Goal: Task Accomplishment & Management: Complete application form

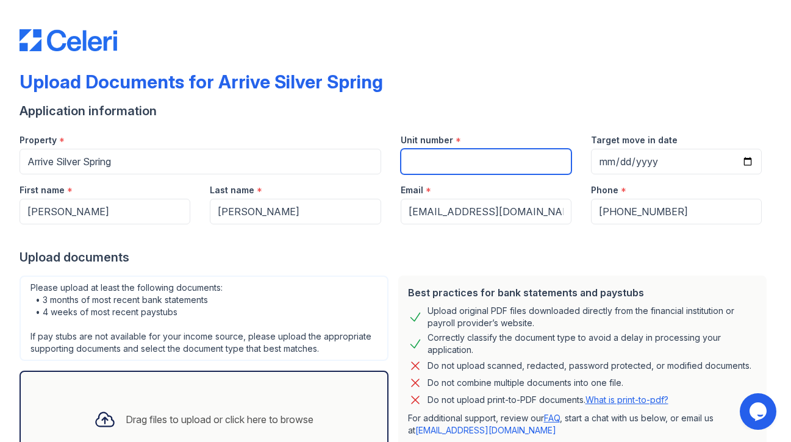
click at [425, 165] on input "Unit number" at bounding box center [486, 162] width 171 height 26
type input "820"
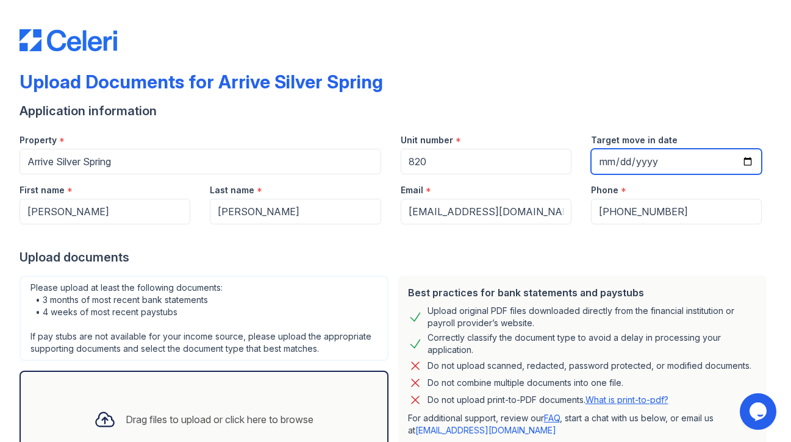
click at [613, 165] on input "Target move in date" at bounding box center [676, 162] width 171 height 26
type input "[DATE]"
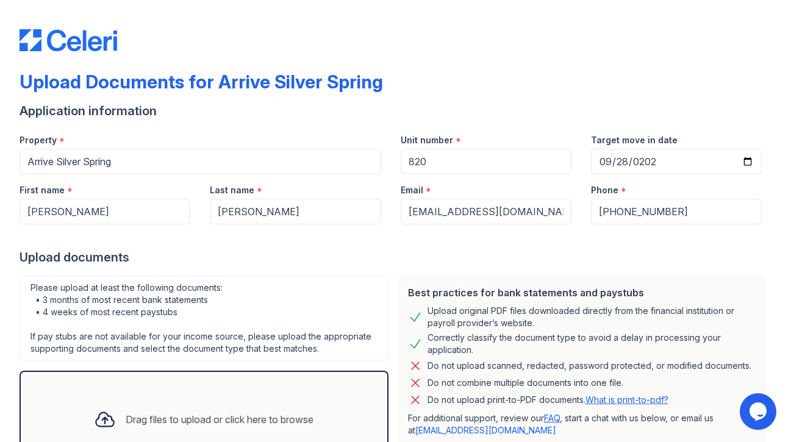
click at [341, 251] on div "Upload documents" at bounding box center [396, 257] width 752 height 17
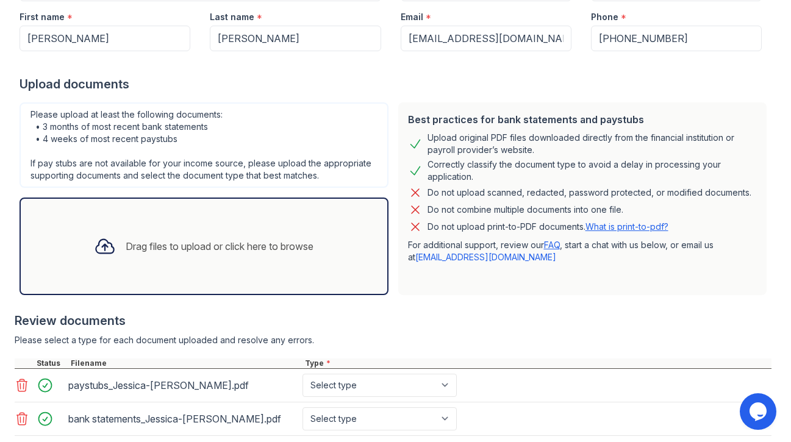
scroll to position [239, 0]
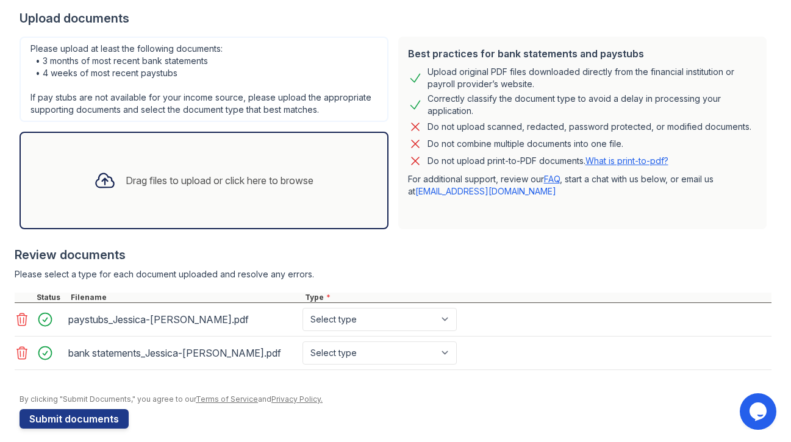
click at [17, 325] on icon at bounding box center [22, 319] width 15 height 15
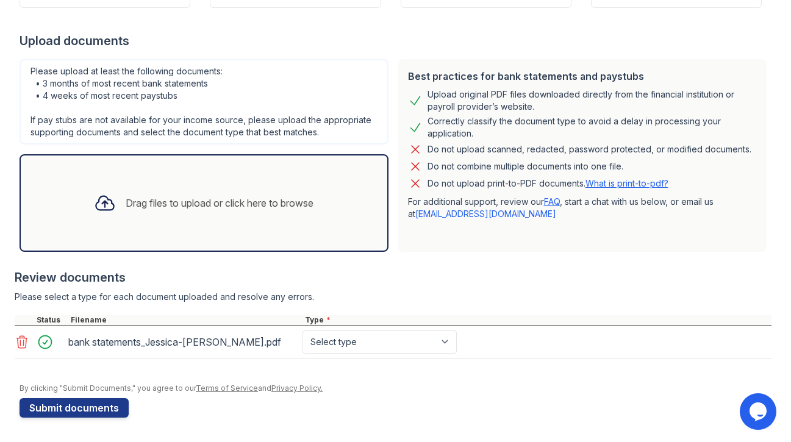
click at [18, 340] on icon at bounding box center [22, 342] width 15 height 15
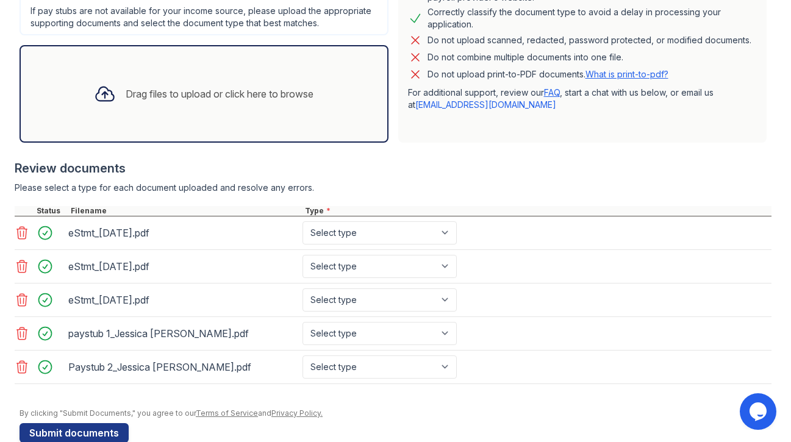
scroll to position [351, 0]
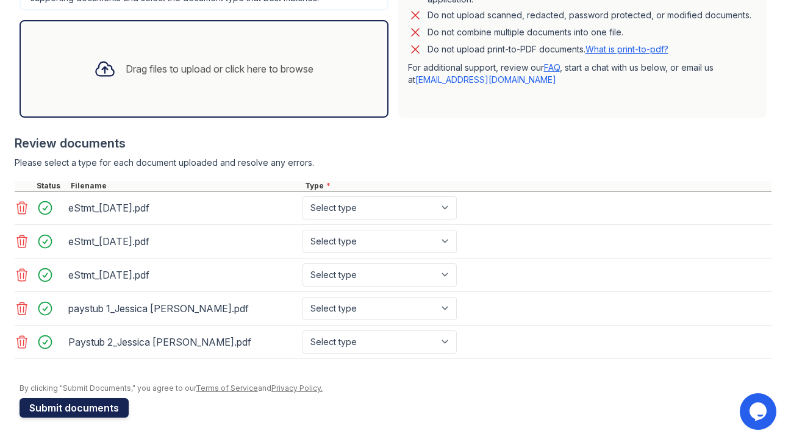
click at [121, 407] on button "Submit documents" at bounding box center [74, 408] width 109 height 20
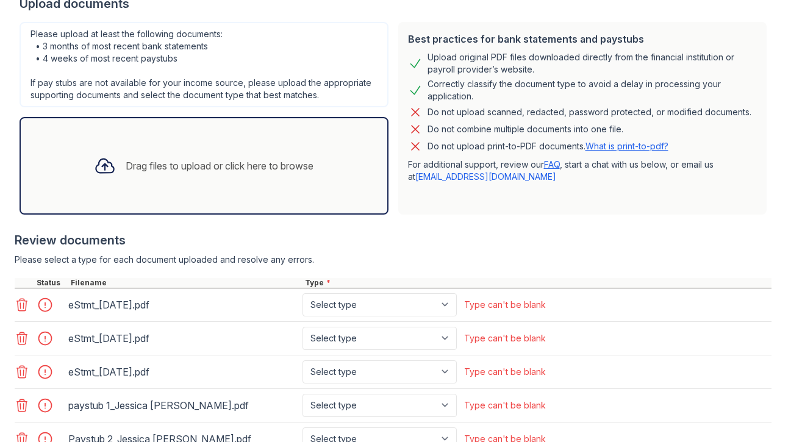
scroll to position [424, 0]
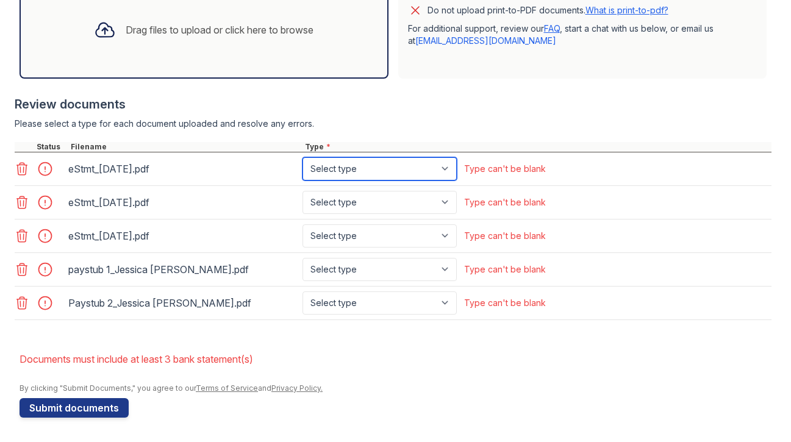
click at [364, 173] on select "Select type Paystub Bank Statement Offer Letter Tax Documents Benefit Award Let…" at bounding box center [380, 168] width 154 height 23
select select "bank_statement"
click at [303, 157] on select "Select type Paystub Bank Statement Offer Letter Tax Documents Benefit Award Let…" at bounding box center [380, 168] width 154 height 23
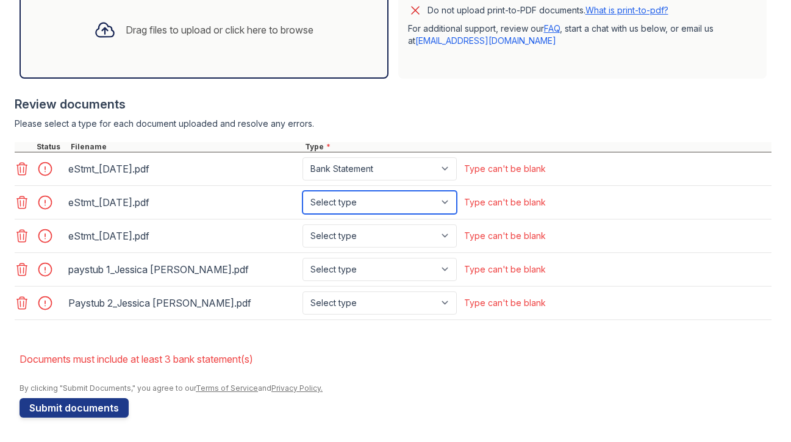
click at [358, 199] on select "Select type Paystub Bank Statement Offer Letter Tax Documents Benefit Award Let…" at bounding box center [380, 202] width 154 height 23
select select "bank_statement"
click at [303, 191] on select "Select type Paystub Bank Statement Offer Letter Tax Documents Benefit Award Let…" at bounding box center [380, 202] width 154 height 23
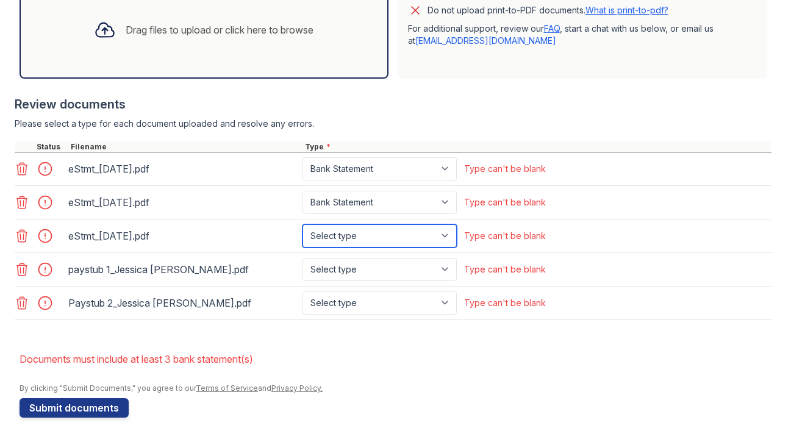
click at [358, 236] on select "Select type Paystub Bank Statement Offer Letter Tax Documents Benefit Award Let…" at bounding box center [380, 236] width 154 height 23
select select "bank_statement"
click at [303, 225] on select "Select type Paystub Bank Statement Offer Letter Tax Documents Benefit Award Let…" at bounding box center [380, 236] width 154 height 23
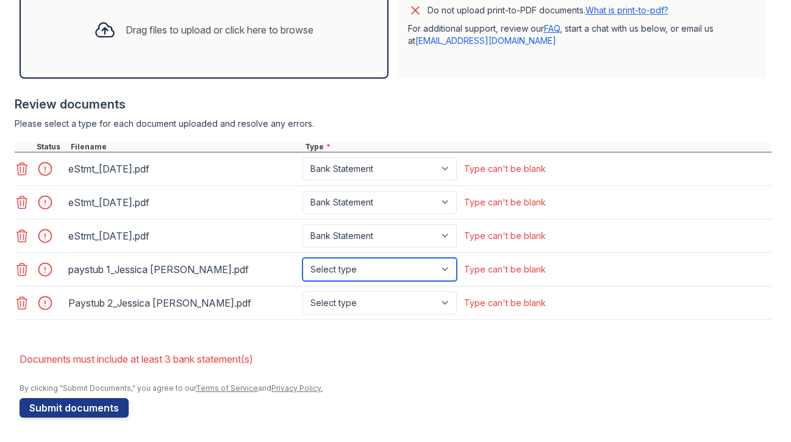
click at [358, 264] on select "Select type Paystub Bank Statement Offer Letter Tax Documents Benefit Award Let…" at bounding box center [380, 269] width 154 height 23
select select "paystub"
click at [303, 258] on select "Select type Paystub Bank Statement Offer Letter Tax Documents Benefit Award Let…" at bounding box center [380, 269] width 154 height 23
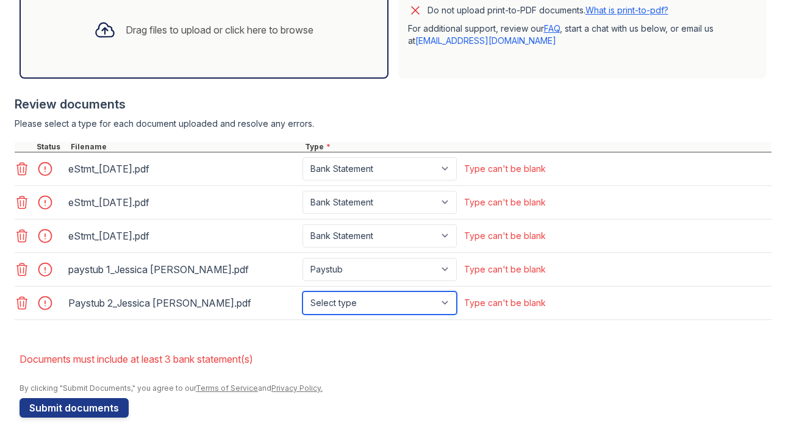
click at [358, 295] on select "Select type Paystub Bank Statement Offer Letter Tax Documents Benefit Award Let…" at bounding box center [380, 303] width 154 height 23
select select "paystub"
click at [303, 292] on select "Select type Paystub Bank Statement Offer Letter Tax Documents Benefit Award Let…" at bounding box center [380, 303] width 154 height 23
click at [326, 304] on select "Select type Paystub Bank Statement Offer Letter Tax Documents Benefit Award Let…" at bounding box center [380, 303] width 154 height 23
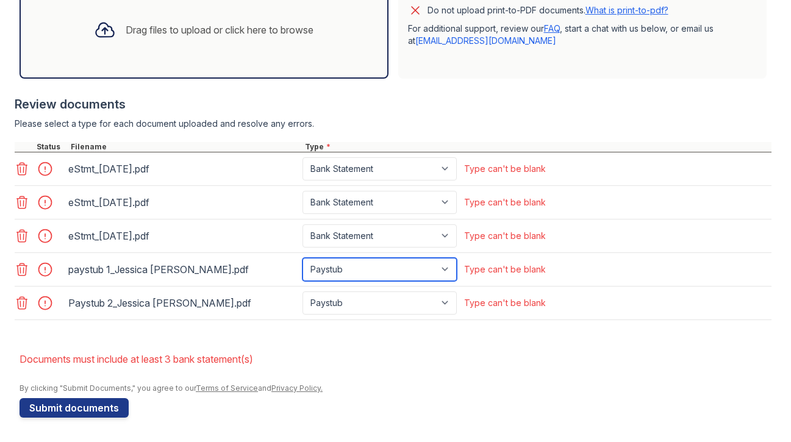
click at [322, 273] on select "Select type Paystub Bank Statement Offer Letter Tax Documents Benefit Award Let…" at bounding box center [380, 269] width 154 height 23
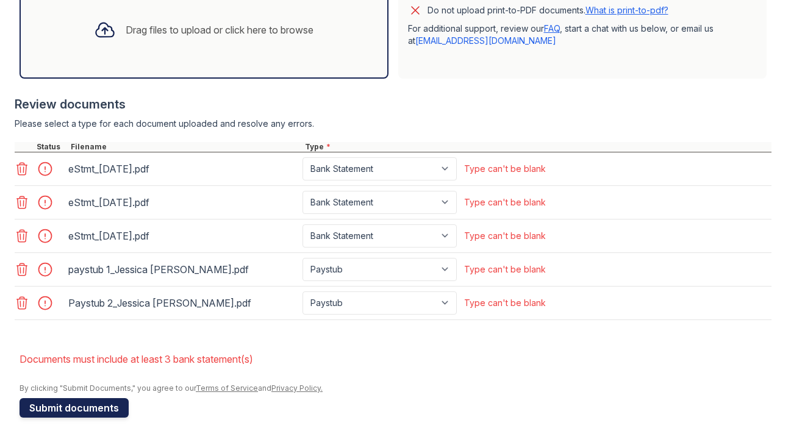
click at [105, 414] on button "Submit documents" at bounding box center [74, 408] width 109 height 20
